Goal: Information Seeking & Learning: Learn about a topic

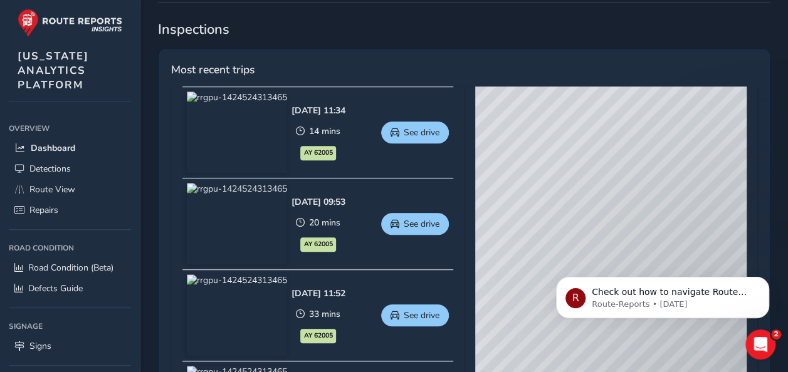
scroll to position [564, 0]
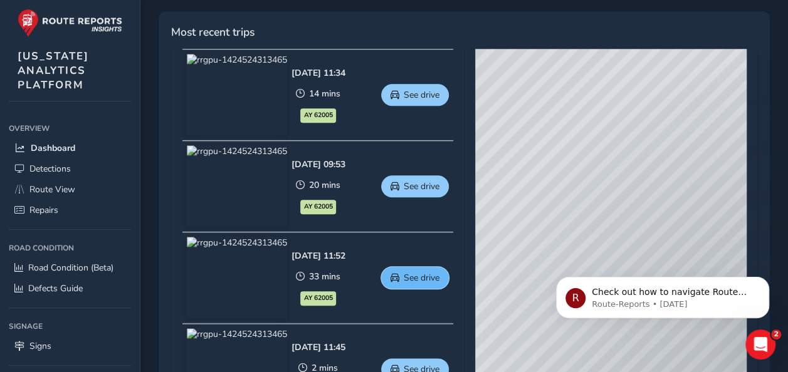
click at [429, 272] on span "See drive" at bounding box center [422, 278] width 36 height 12
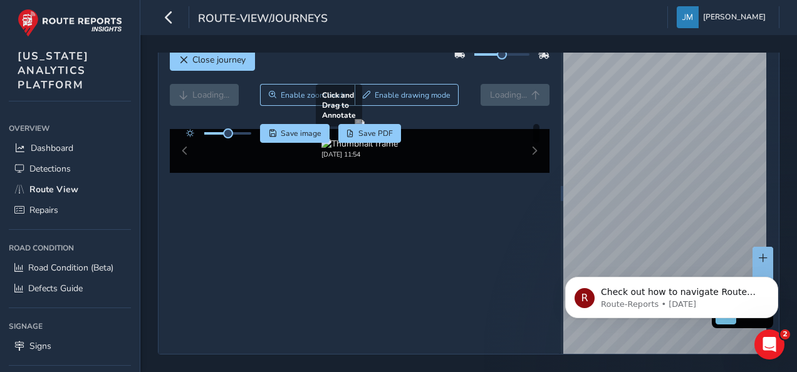
scroll to position [71, 0]
click at [528, 173] on div "08/14/2025, 11:54" at bounding box center [360, 151] width 381 height 44
click at [530, 173] on div "08/14/2025, 11:54" at bounding box center [360, 151] width 381 height 44
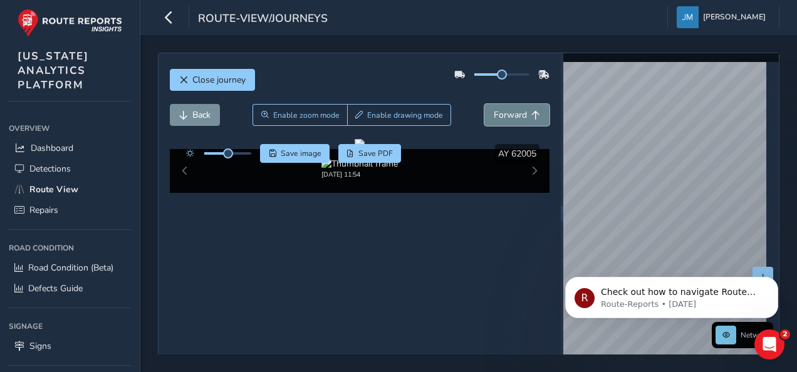
click at [510, 109] on span "Forward" at bounding box center [510, 115] width 33 height 12
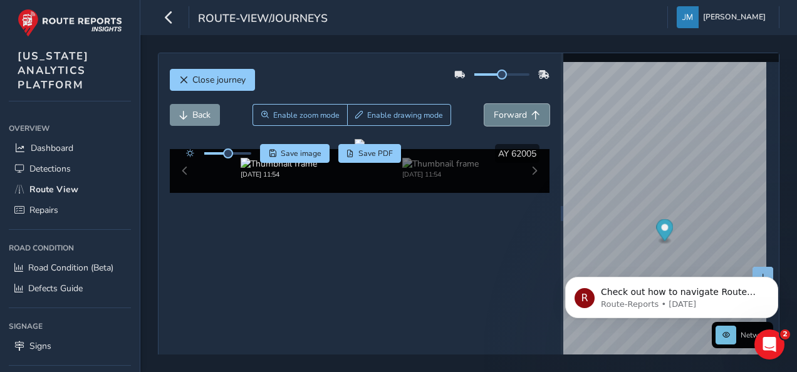
click at [510, 109] on span "Forward" at bounding box center [510, 115] width 33 height 12
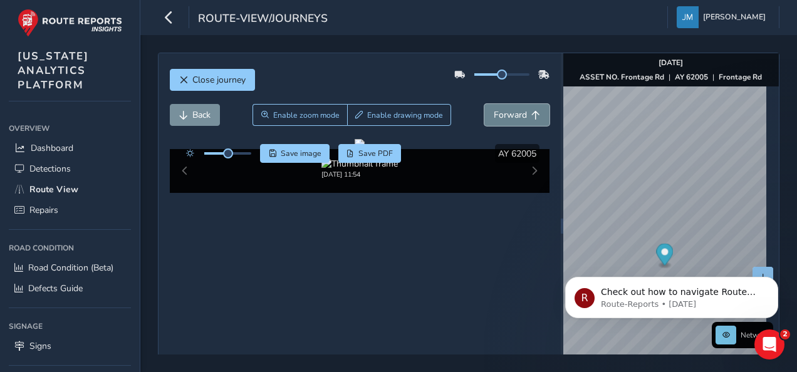
click at [510, 109] on span "Forward" at bounding box center [510, 115] width 33 height 12
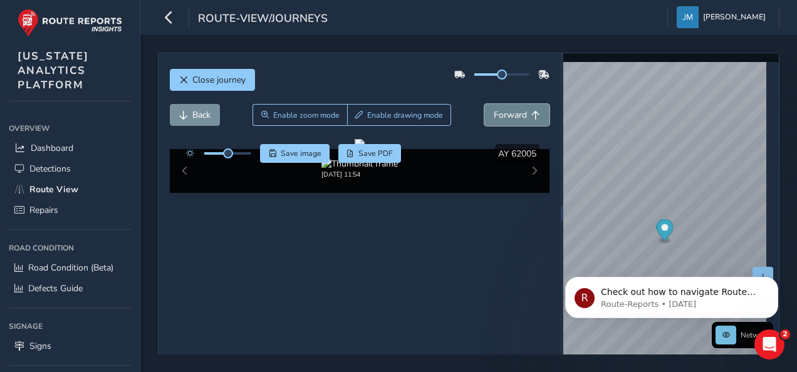
click at [510, 109] on span "Forward" at bounding box center [510, 115] width 33 height 12
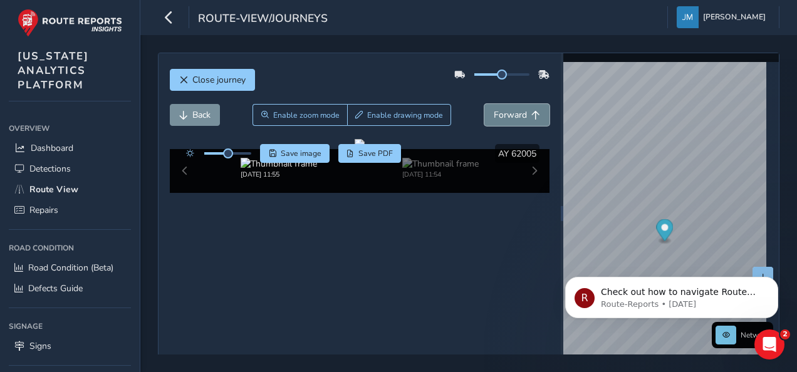
click at [510, 109] on span "Forward" at bounding box center [510, 115] width 33 height 12
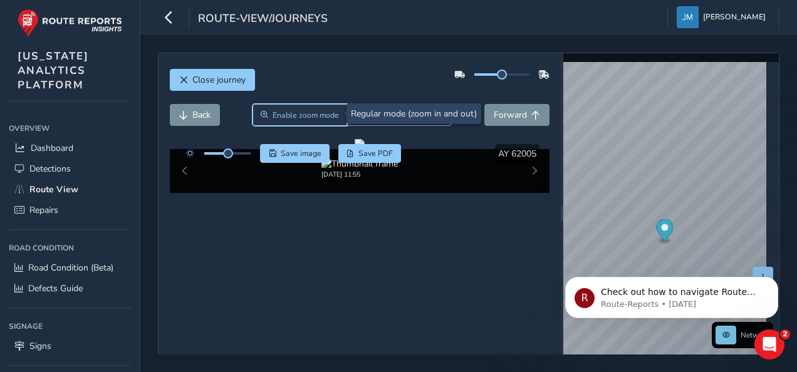
click at [323, 115] on span "Enable zoom mode" at bounding box center [306, 115] width 66 height 10
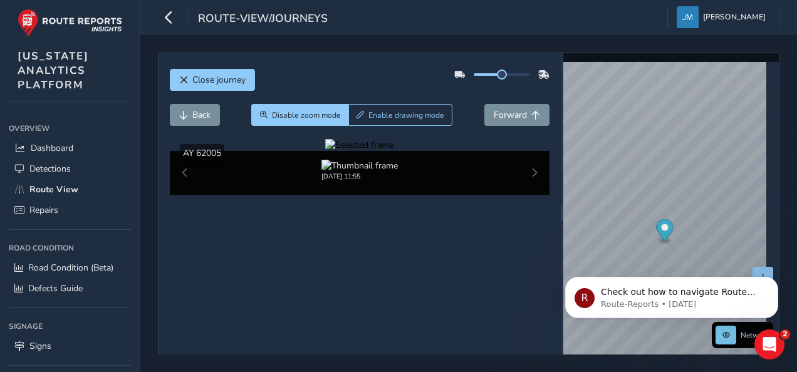
click at [353, 151] on div at bounding box center [359, 145] width 68 height 12
click at [355, 252] on img at bounding box center [525, 215] width 1805 height 1016
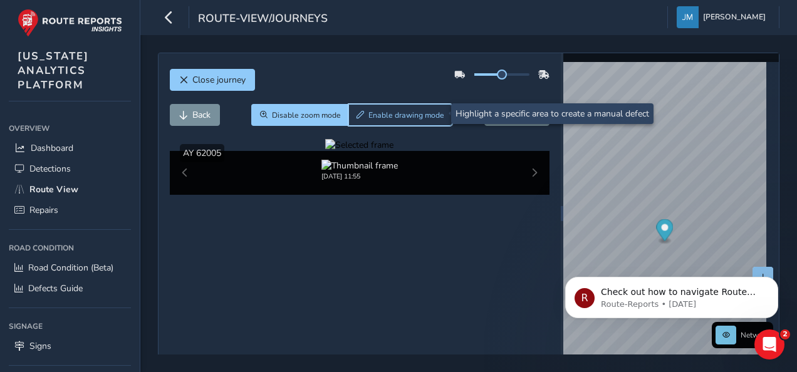
click at [406, 110] on span "Enable drawing mode" at bounding box center [407, 115] width 76 height 10
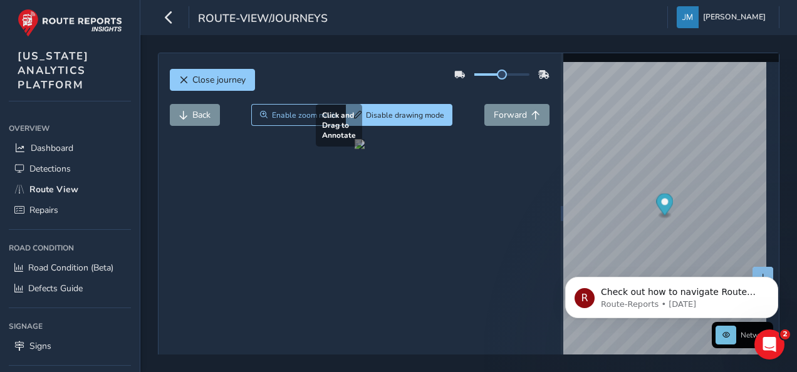
drag, startPoint x: 317, startPoint y: 229, endPoint x: 453, endPoint y: 276, distance: 143.9
click at [365, 149] on div at bounding box center [360, 144] width 10 height 10
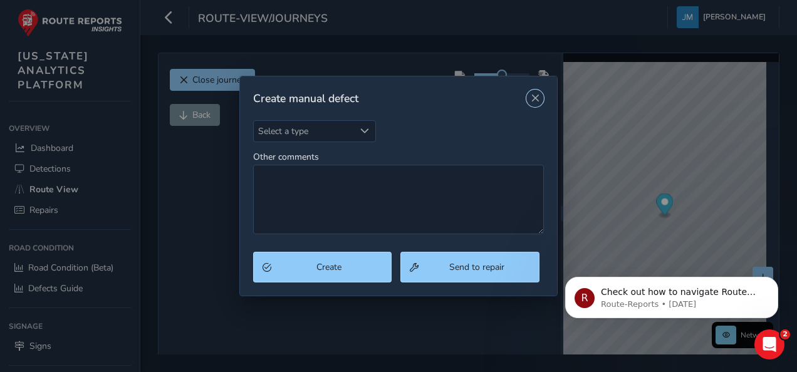
click at [537, 93] on button "Close" at bounding box center [536, 99] width 18 height 18
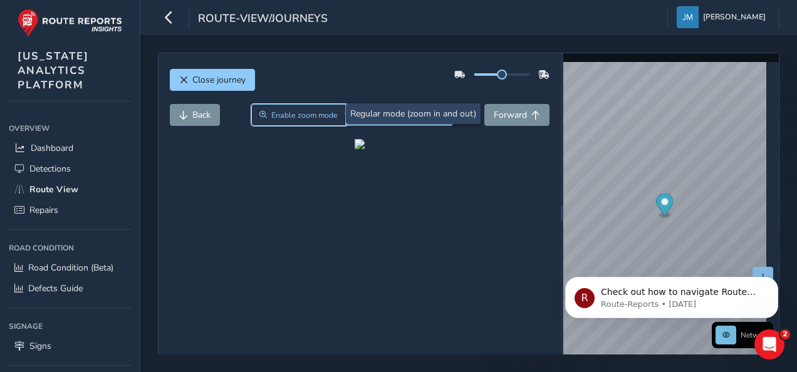
click at [317, 123] on button "Enable zoom mode" at bounding box center [298, 115] width 95 height 22
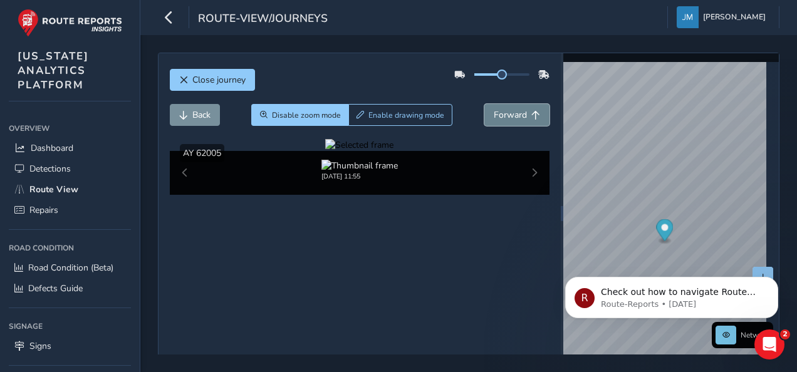
click at [503, 117] on span "Forward" at bounding box center [510, 115] width 33 height 12
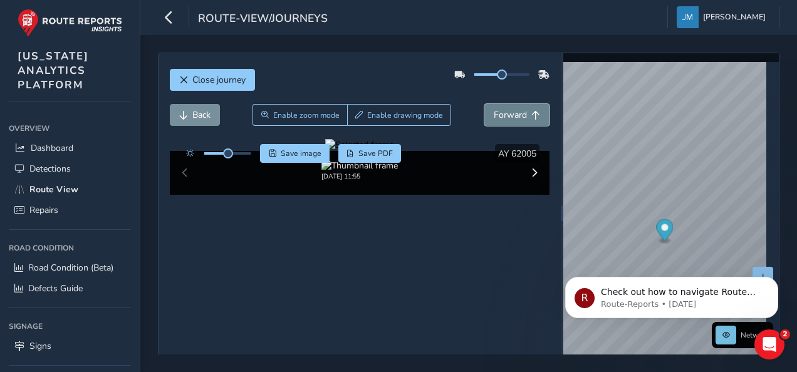
click at [503, 117] on span "Forward" at bounding box center [510, 115] width 33 height 12
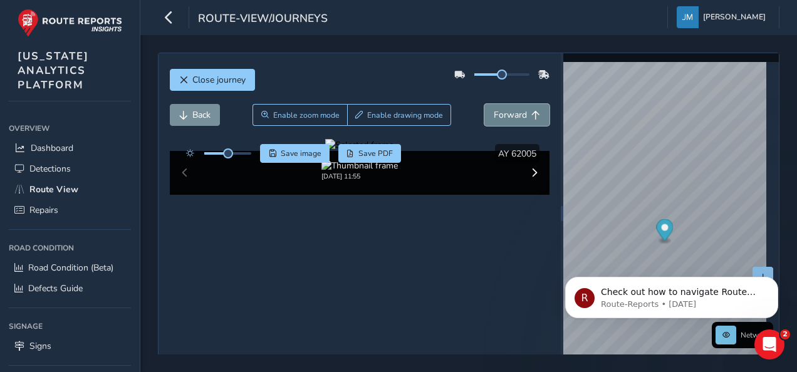
click at [503, 117] on span "Forward" at bounding box center [510, 115] width 33 height 12
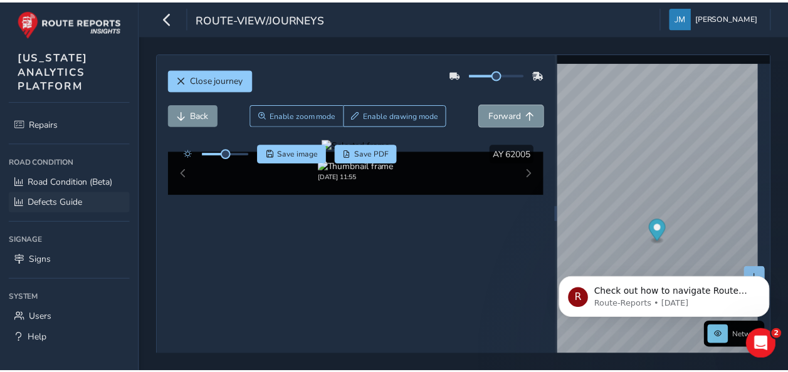
scroll to position [90, 0]
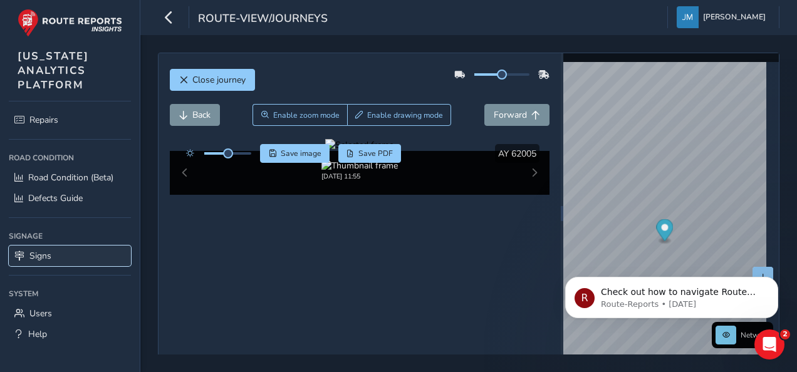
click at [68, 257] on link "Signs" at bounding box center [70, 256] width 122 height 21
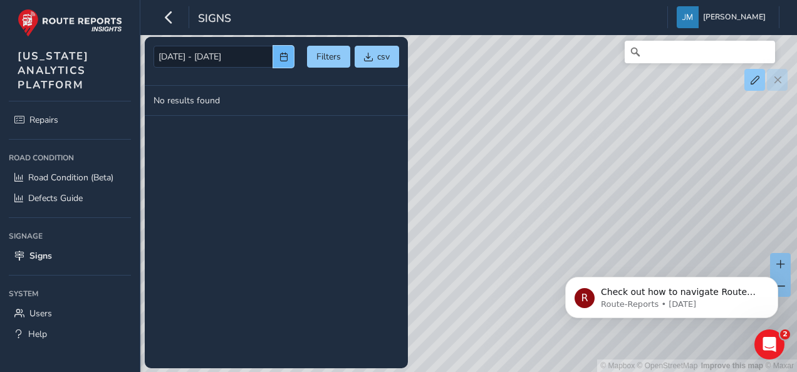
click at [280, 58] on span "button" at bounding box center [284, 57] width 9 height 9
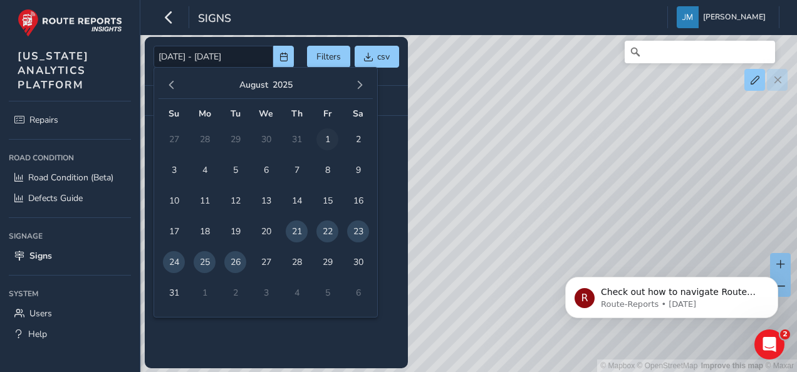
click at [332, 136] on span "1" at bounding box center [328, 140] width 22 height 22
click at [237, 267] on span "26" at bounding box center [235, 262] width 22 height 22
type input "08/01/2025 - 08/26/2025"
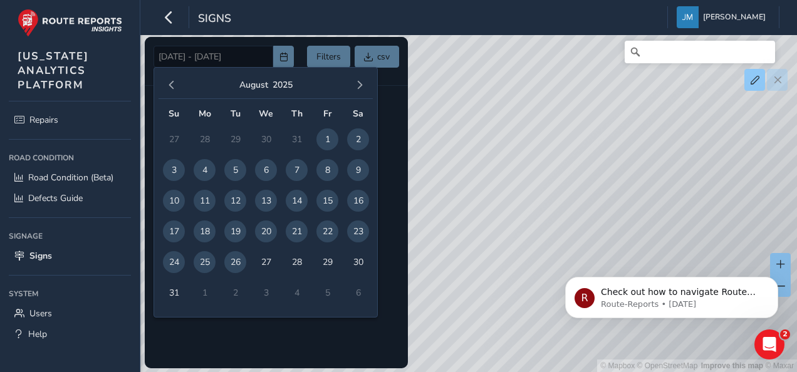
click at [414, 166] on div "© Mapbox © OpenStreetMap Improve this map © Maxar" at bounding box center [398, 186] width 797 height 372
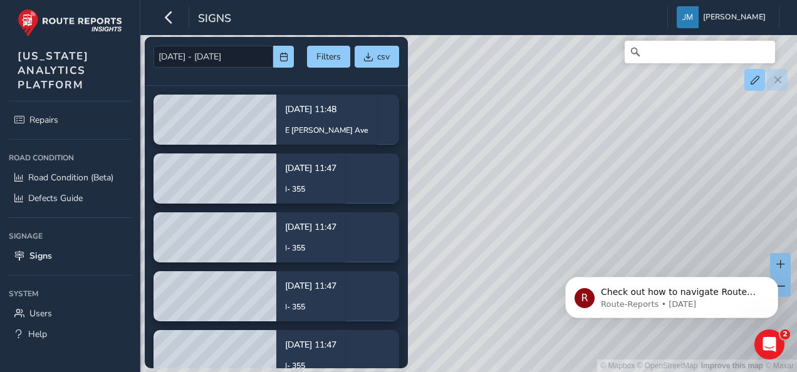
drag, startPoint x: 558, startPoint y: 226, endPoint x: 515, endPoint y: 103, distance: 130.6
click at [515, 103] on div "© Mapbox © OpenStreetMap Improve this map © Maxar" at bounding box center [398, 186] width 797 height 372
drag, startPoint x: 569, startPoint y: 211, endPoint x: 497, endPoint y: 141, distance: 100.7
click at [497, 141] on div "© Mapbox © OpenStreetMap Improve this map © Maxar" at bounding box center [398, 186] width 797 height 372
drag, startPoint x: 550, startPoint y: 240, endPoint x: 597, endPoint y: 157, distance: 95.2
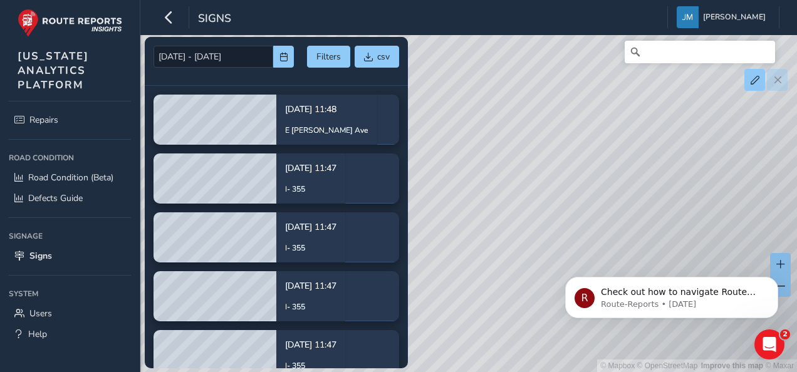
click at [597, 157] on div "© Mapbox © OpenStreetMap Improve this map © Maxar" at bounding box center [398, 186] width 797 height 372
click at [603, 217] on div "© Mapbox © OpenStreetMap Improve this map © Maxar" at bounding box center [398, 186] width 797 height 372
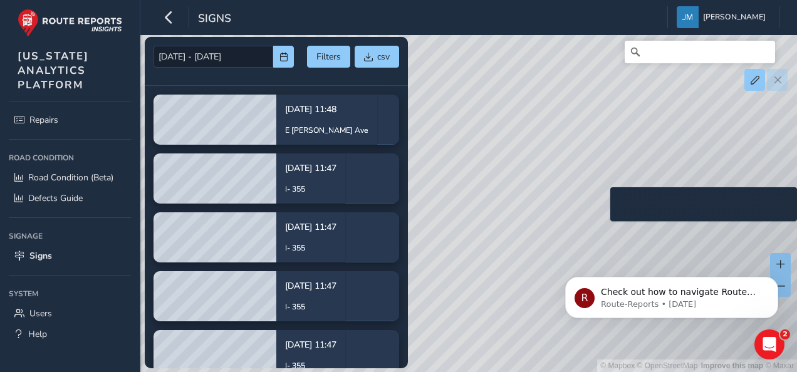
click at [603, 208] on div "© Mapbox © OpenStreetMap Improve this map © Maxar" at bounding box center [398, 186] width 797 height 372
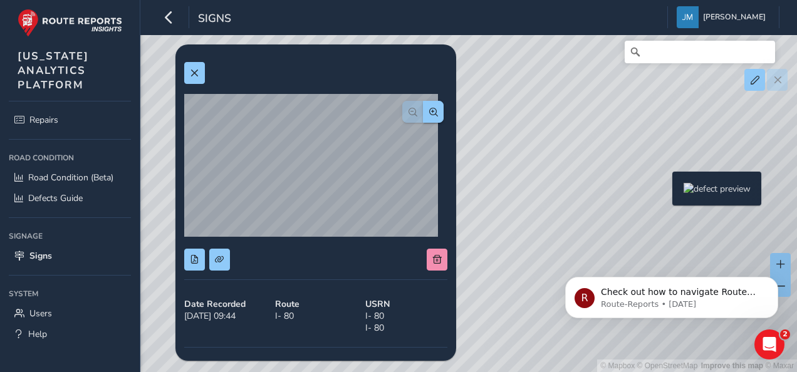
click at [665, 192] on div "© Mapbox © OpenStreetMap Improve this map © Maxar" at bounding box center [398, 186] width 797 height 372
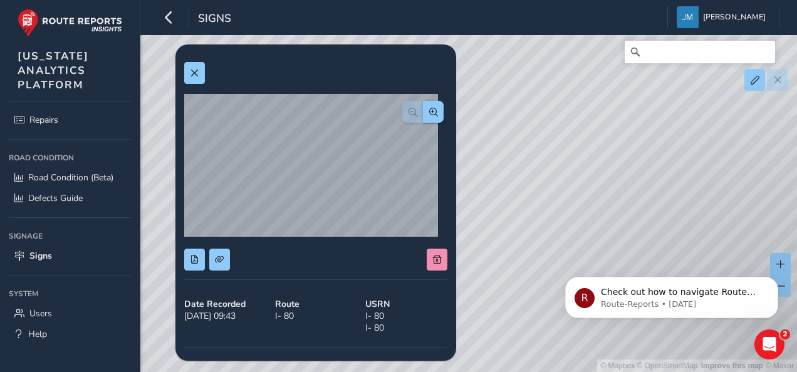
click at [601, 175] on div "© Mapbox © OpenStreetMap Improve this map © Maxar" at bounding box center [398, 186] width 797 height 372
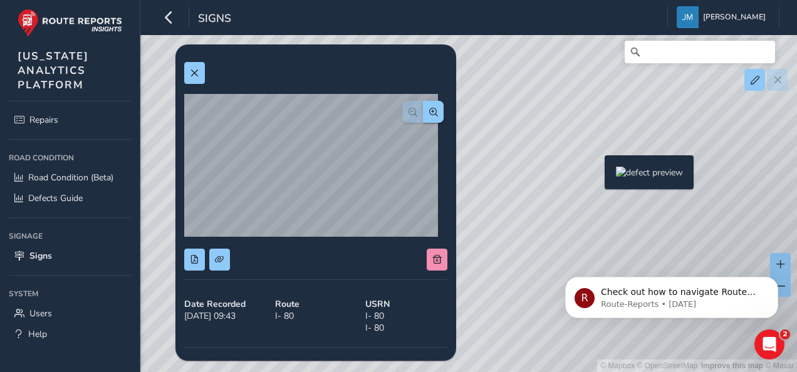
click at [597, 176] on div "© Mapbox © OpenStreetMap Improve this map © Maxar" at bounding box center [398, 186] width 797 height 372
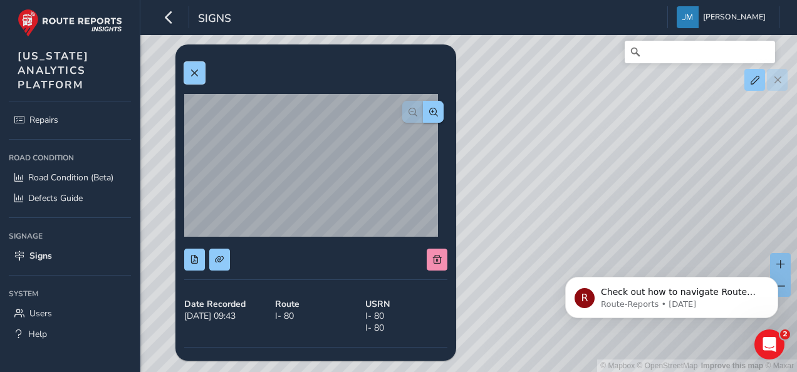
click at [200, 71] on button at bounding box center [194, 73] width 21 height 22
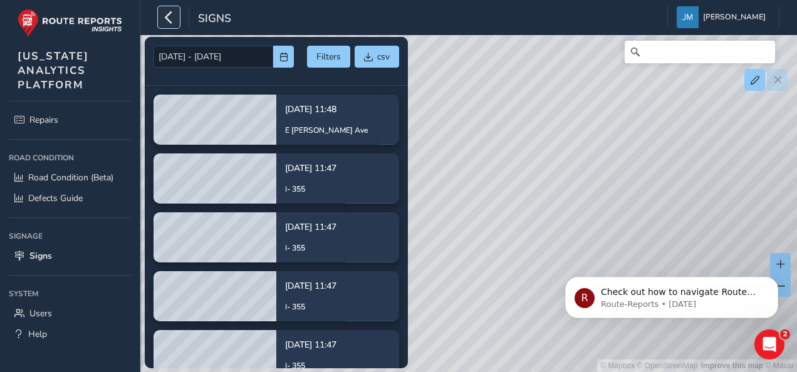
click at [166, 18] on icon "button" at bounding box center [168, 17] width 13 height 22
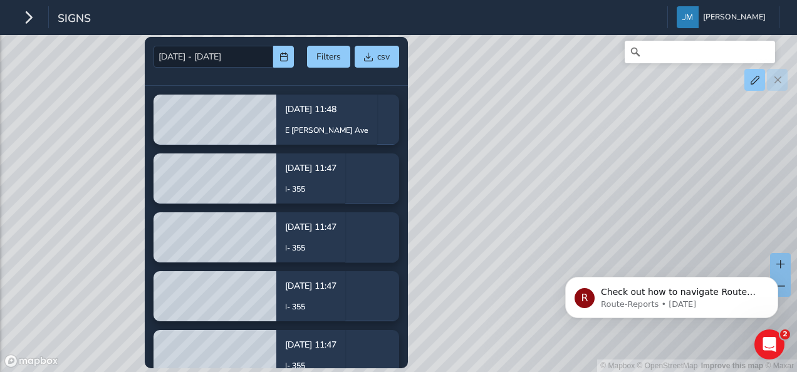
click at [449, 266] on div "© Mapbox © OpenStreetMap Improve this map © Maxar" at bounding box center [398, 186] width 797 height 372
click at [28, 24] on icon "button" at bounding box center [28, 17] width 13 height 22
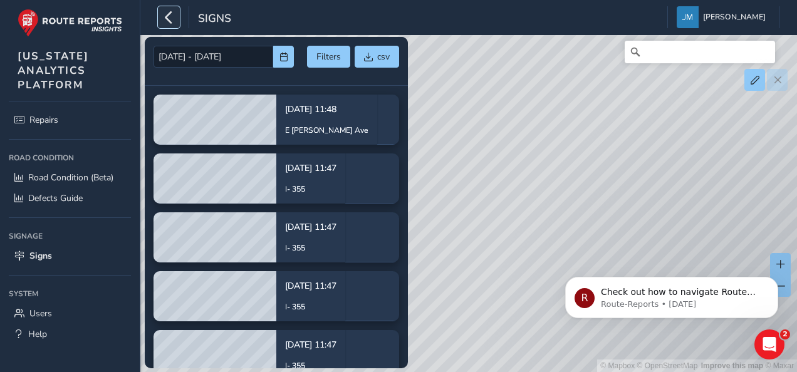
click at [170, 21] on icon "button" at bounding box center [168, 17] width 13 height 22
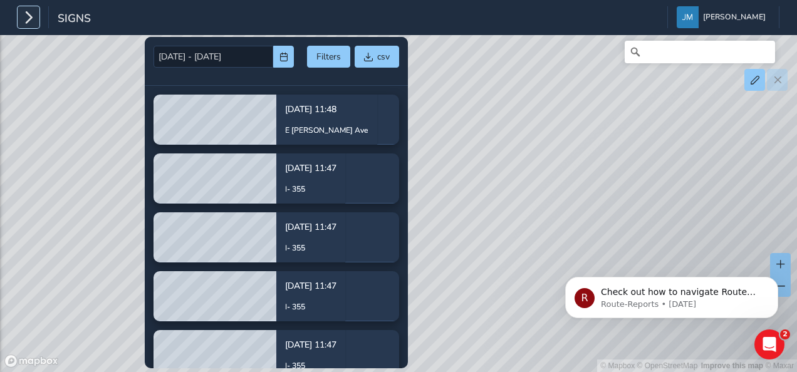
click at [24, 21] on icon "button" at bounding box center [28, 17] width 13 height 22
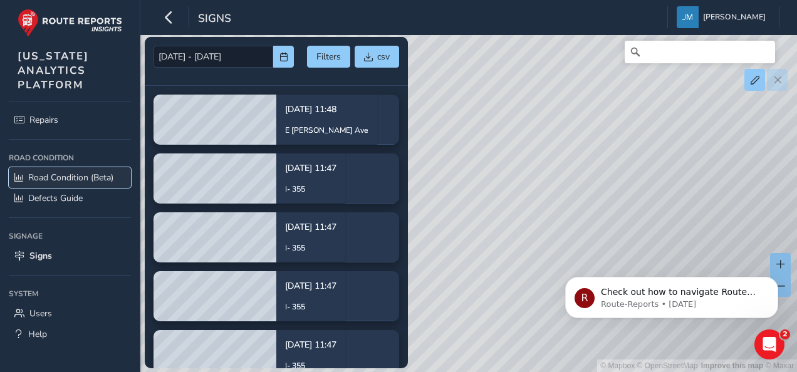
click at [66, 172] on span "Road Condition (Beta)" at bounding box center [70, 178] width 85 height 12
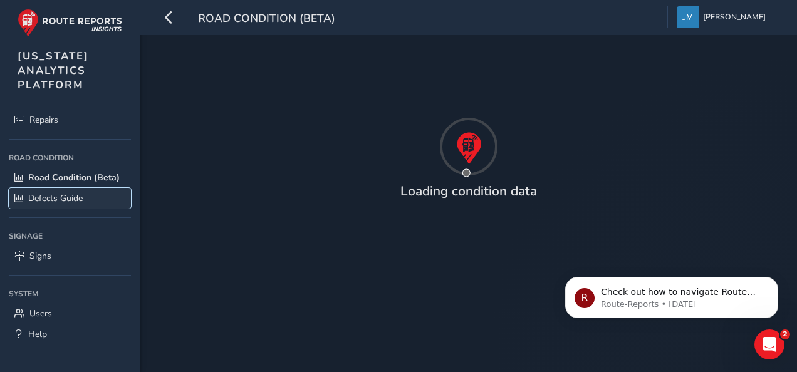
click at [69, 209] on link "Defects Guide" at bounding box center [70, 198] width 122 height 21
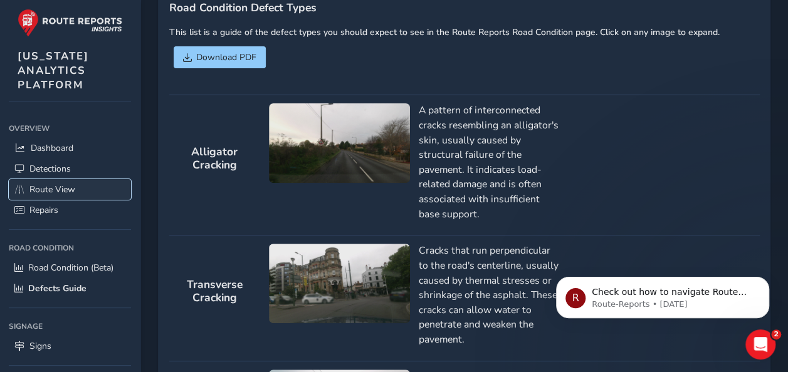
click at [76, 184] on link "Route View" at bounding box center [70, 189] width 122 height 21
